Goal: Register for event/course

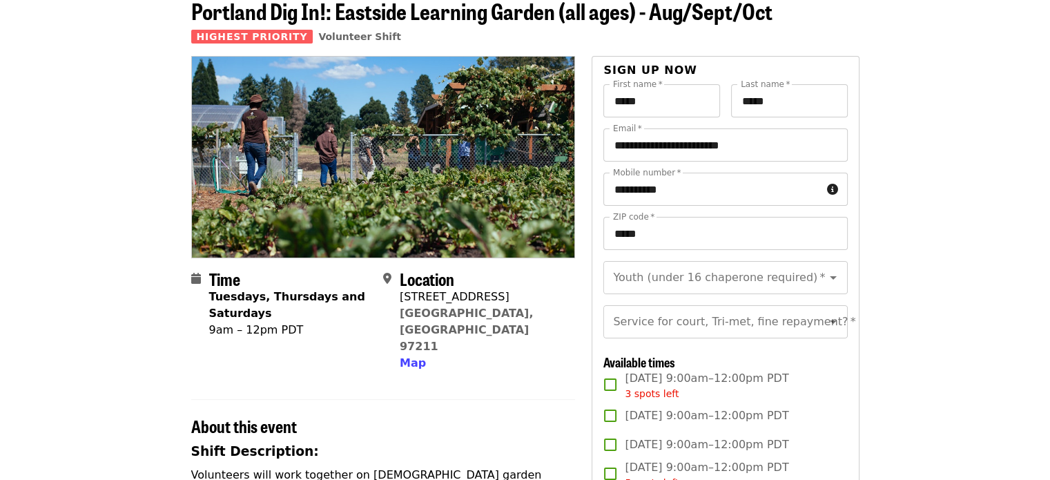
scroll to position [75, 0]
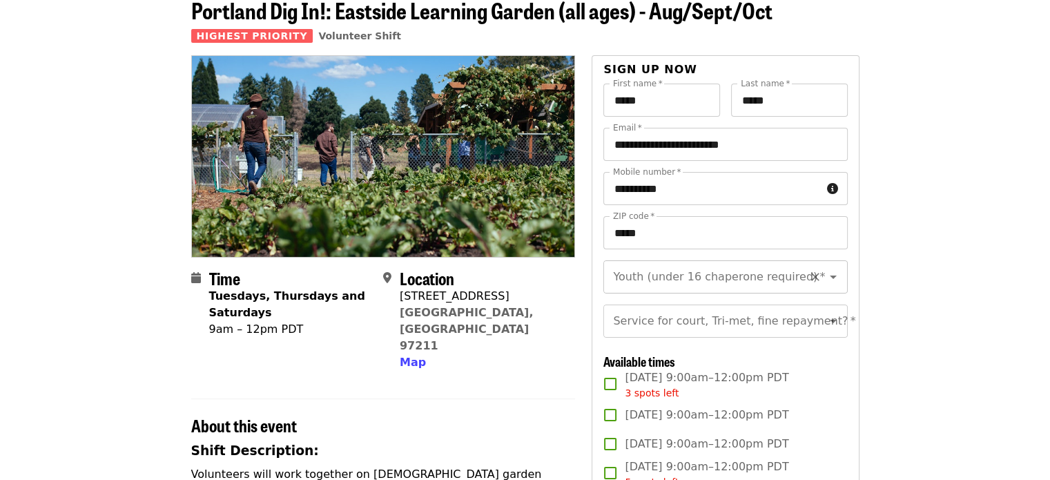
click at [733, 291] on div "Youth (under 16 chaperone required) *" at bounding box center [725, 276] width 244 height 33
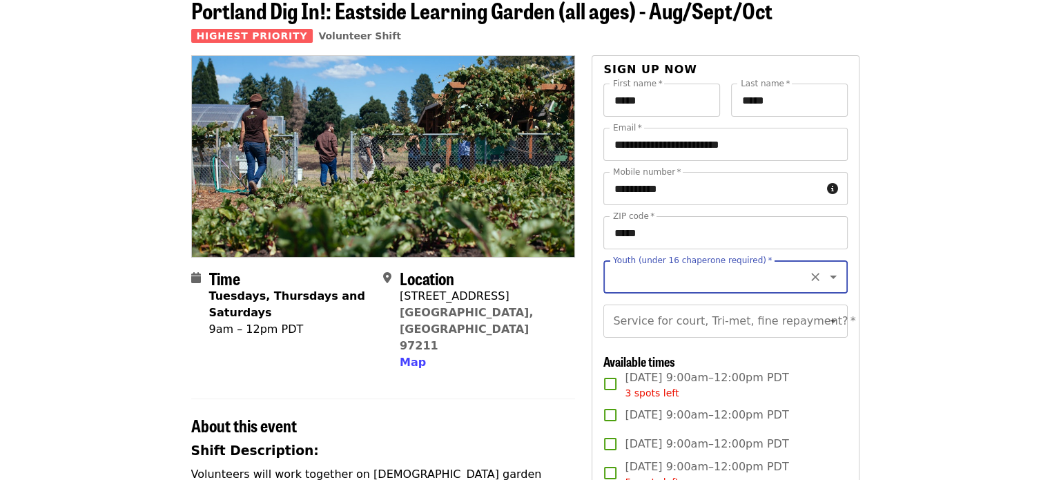
click at [796, 288] on div "Youth (under 16 chaperone required) *" at bounding box center [725, 276] width 244 height 33
click at [825, 282] on icon "Open" at bounding box center [833, 277] width 17 height 17
click at [741, 320] on li "16 and older" at bounding box center [719, 314] width 233 height 25
type input "**********"
click at [825, 329] on icon "Open" at bounding box center [833, 321] width 17 height 17
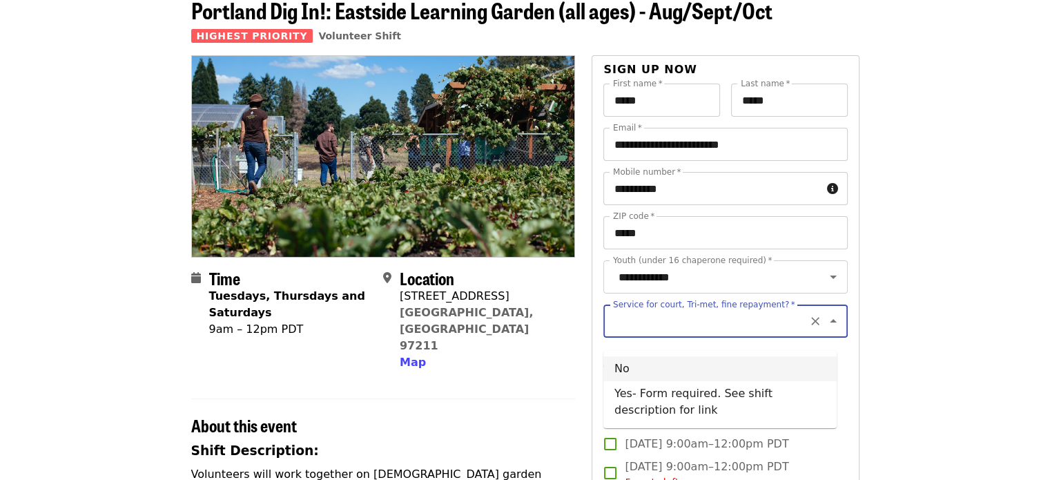
click at [768, 372] on li "No" at bounding box center [719, 368] width 233 height 25
type input "**"
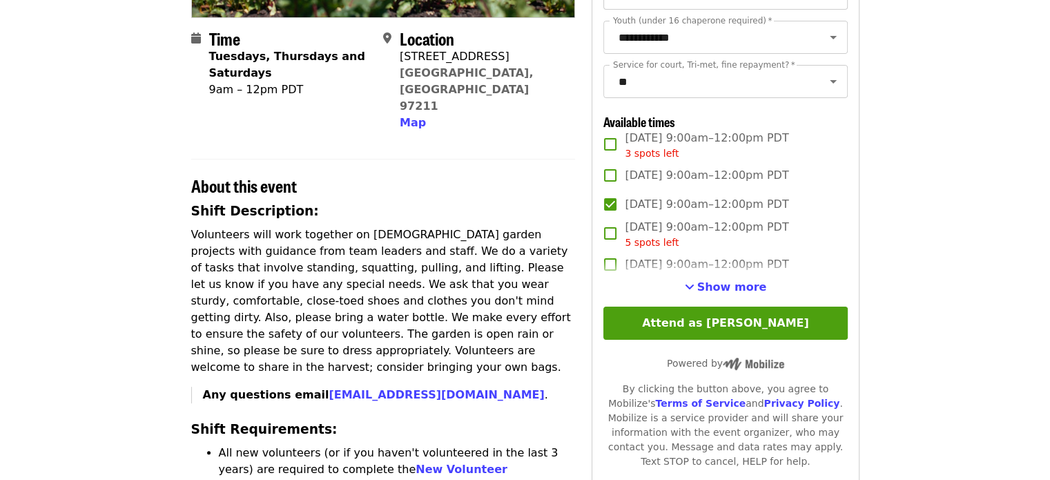
scroll to position [315, 0]
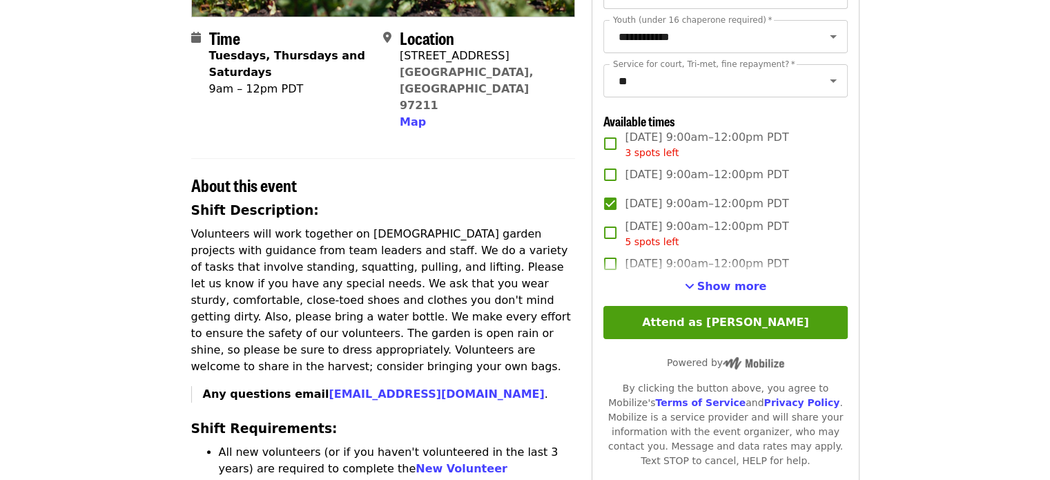
click at [878, 434] on article "Portland Dig In!: [GEOGRAPHIC_DATA] (all ages) - Aug/Sept/Oct Highest Priority …" at bounding box center [525, 411] width 1050 height 1330
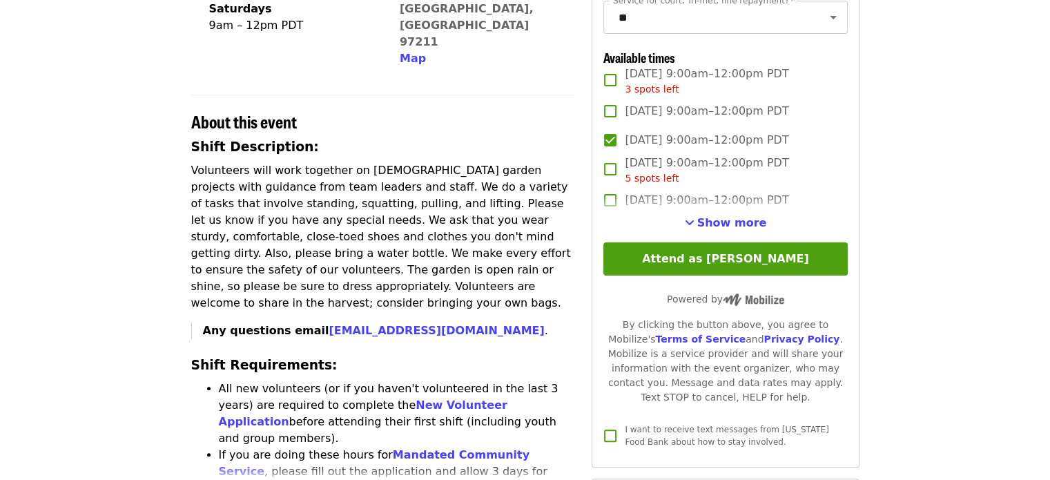
scroll to position [380, 0]
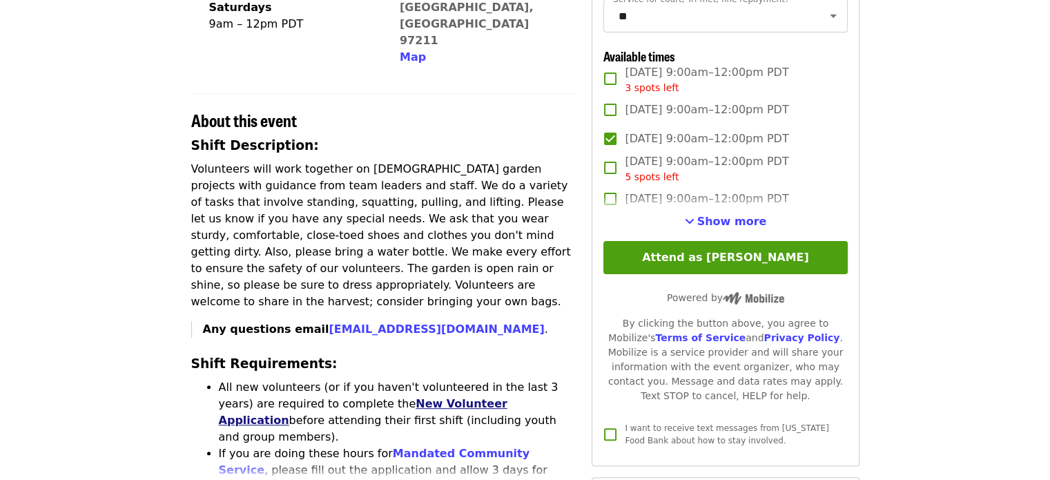
click at [447, 397] on link "New Volunteer Application" at bounding box center [363, 412] width 289 height 30
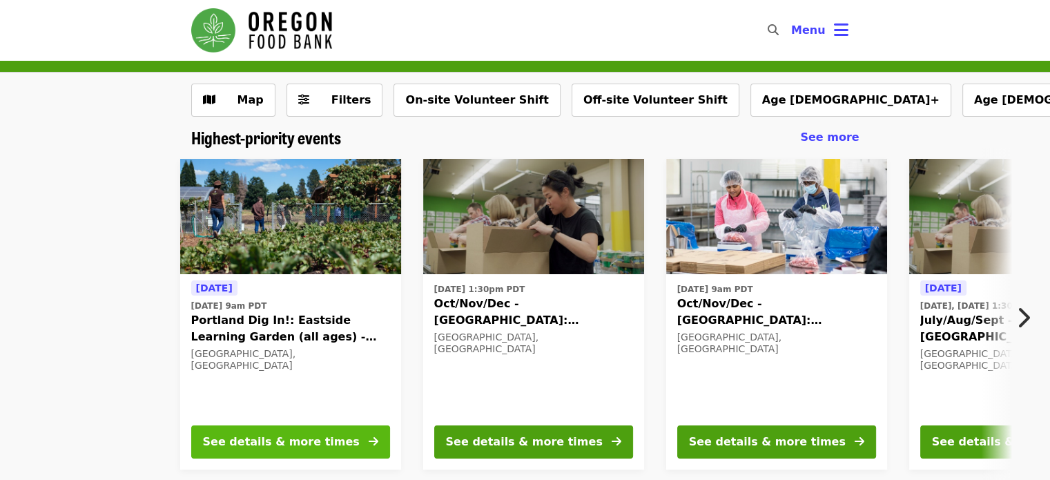
click at [367, 436] on button "See details & more times" at bounding box center [290, 441] width 199 height 33
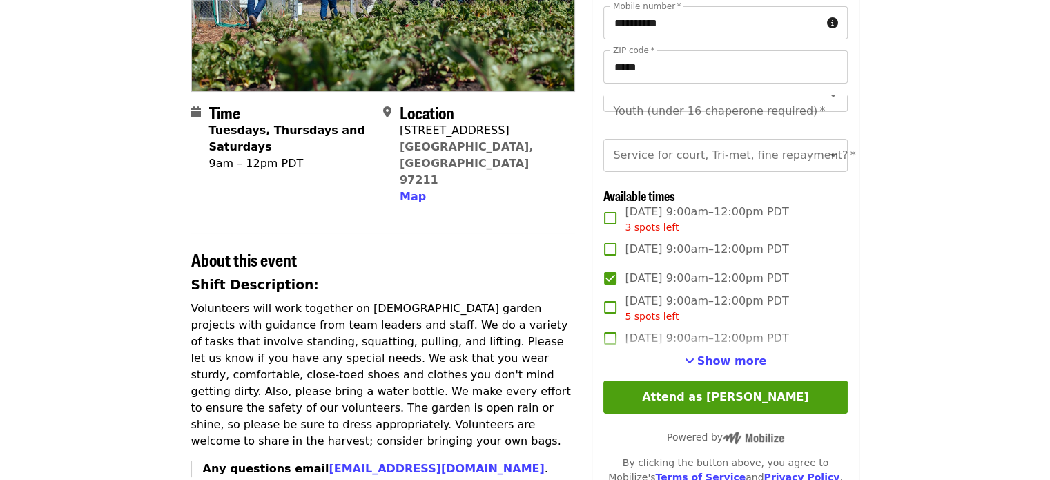
scroll to position [242, 0]
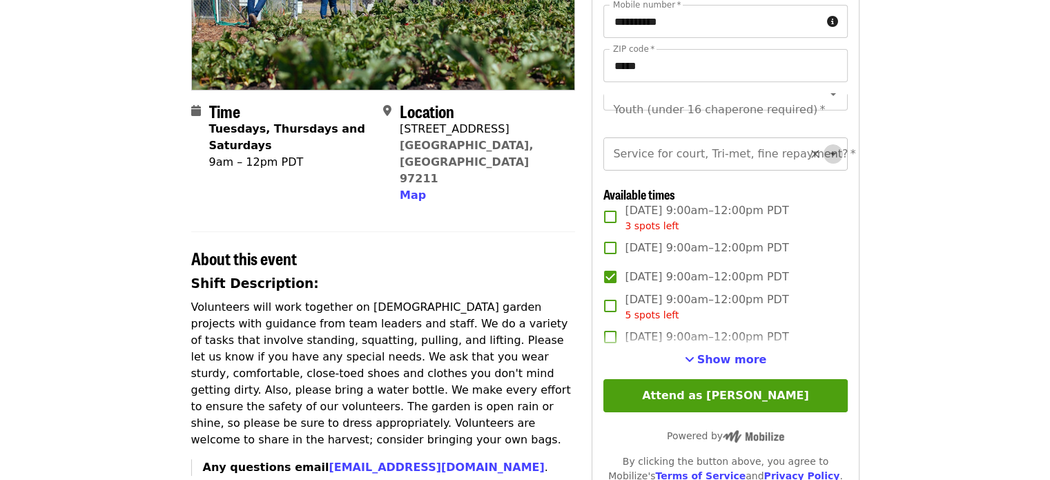
click at [825, 162] on icon "Open" at bounding box center [833, 154] width 17 height 17
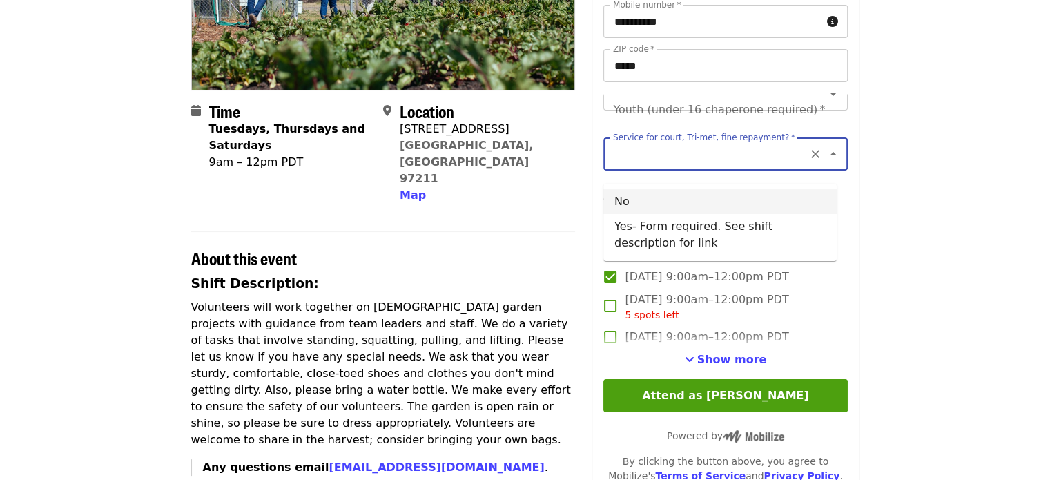
click at [765, 205] on li "No" at bounding box center [719, 201] width 233 height 25
type input "**"
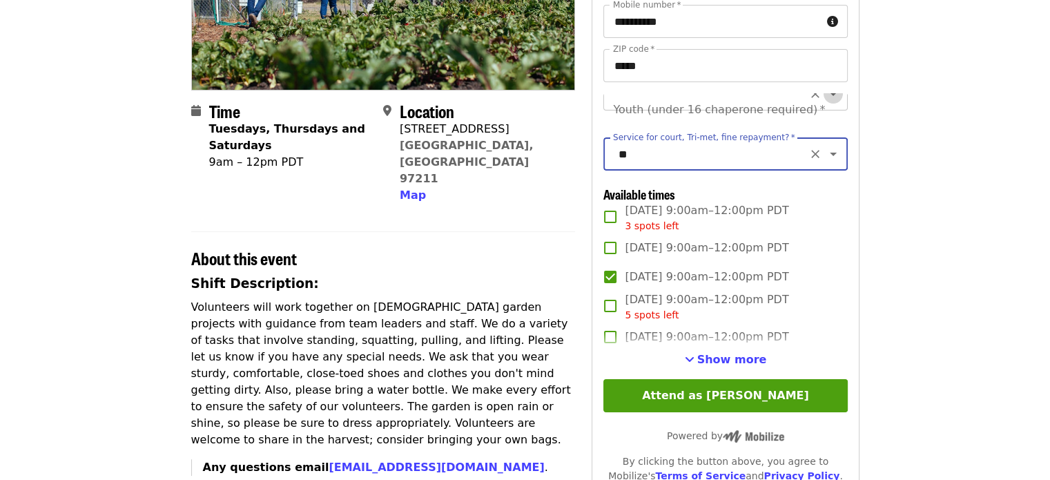
click at [825, 98] on icon "Open" at bounding box center [833, 94] width 17 height 17
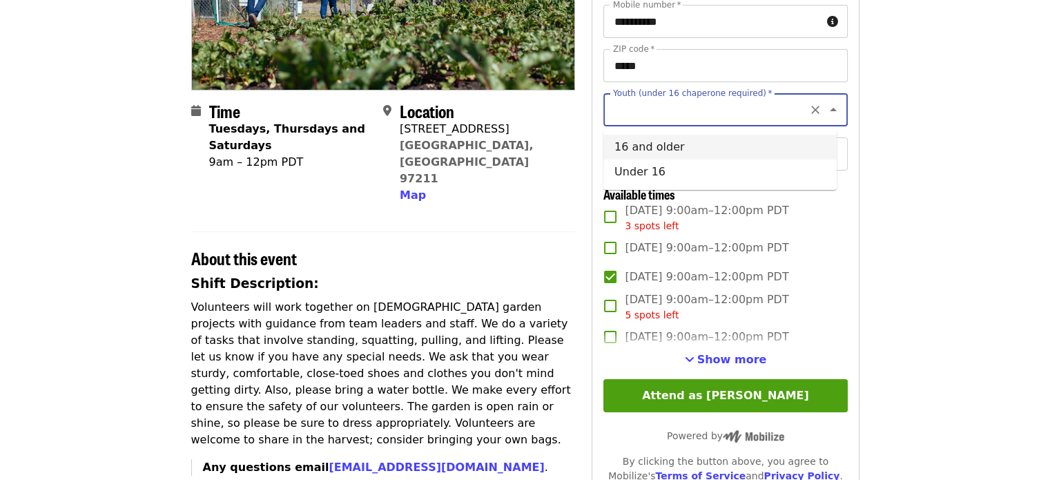
click at [757, 155] on li "16 and older" at bounding box center [719, 147] width 233 height 25
type input "**********"
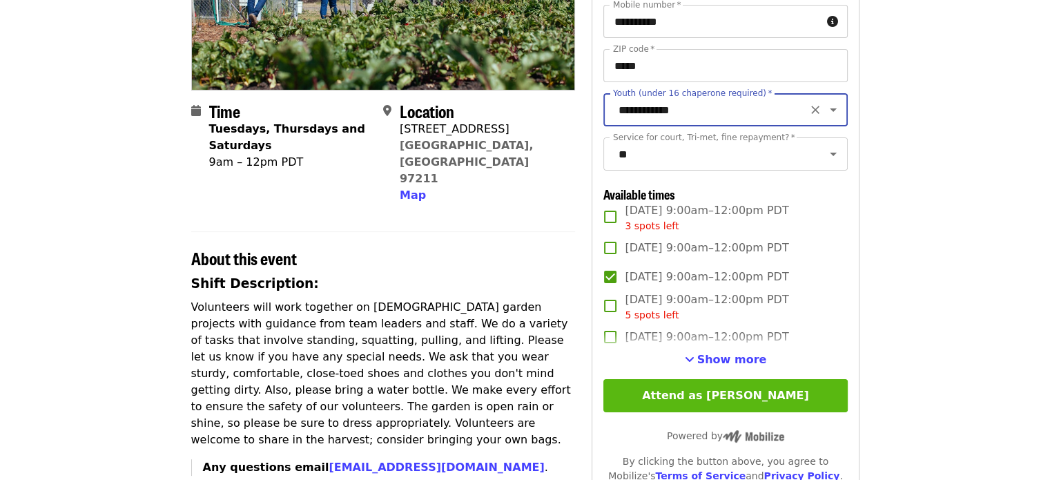
click at [759, 412] on button "Attend as [PERSON_NAME]" at bounding box center [725, 395] width 244 height 33
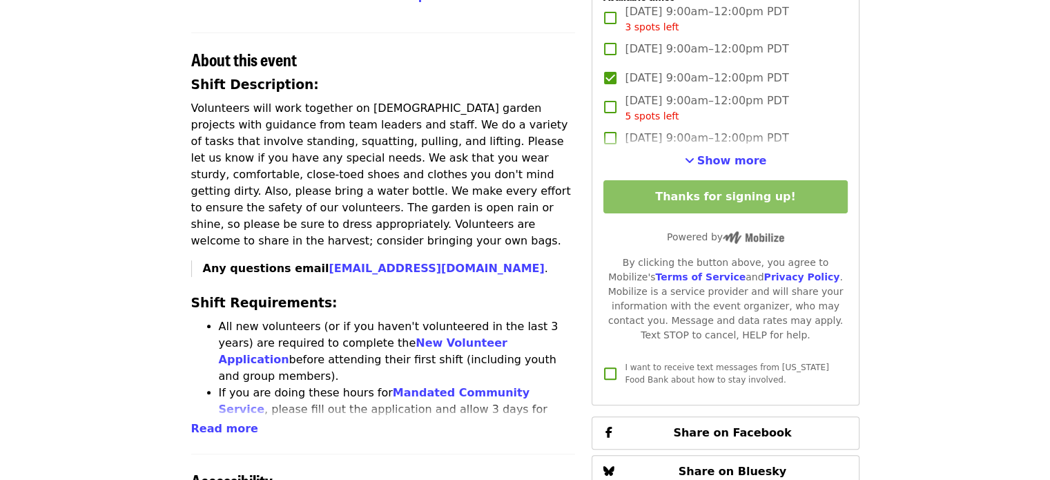
scroll to position [442, 0]
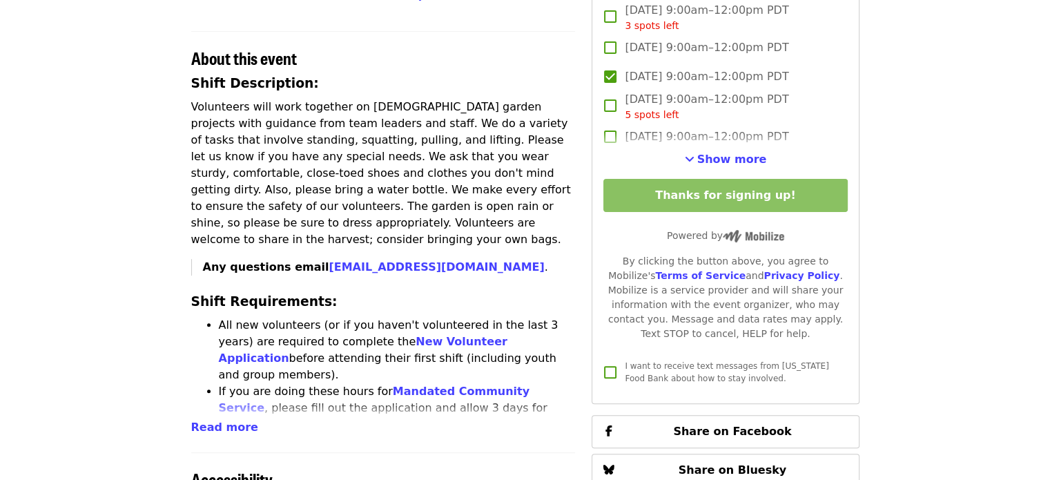
click at [909, 353] on article "Portland Dig In!: [GEOGRAPHIC_DATA] (all ages) - Aug/Sept/Oct Highest Priority …" at bounding box center [525, 284] width 1050 height 1330
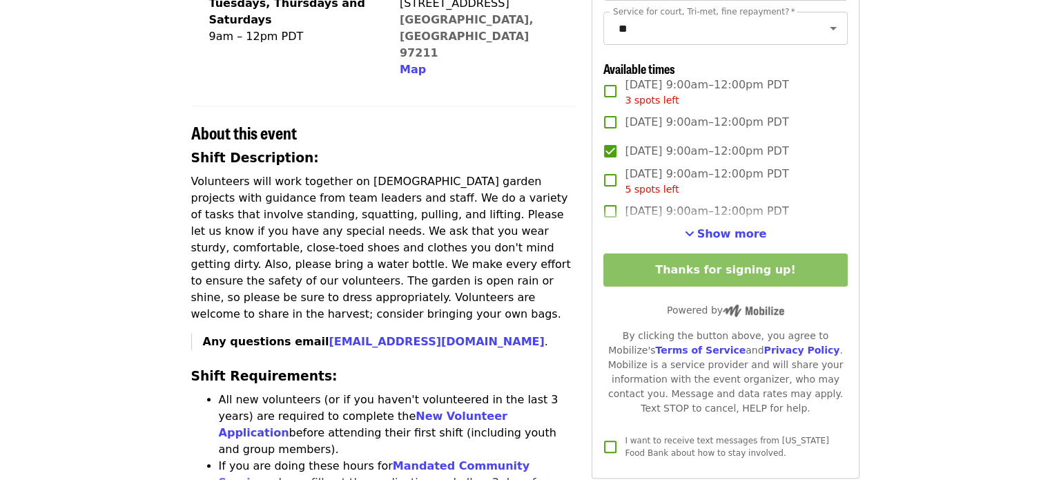
scroll to position [351, 0]
